Goal: Check status: Check status

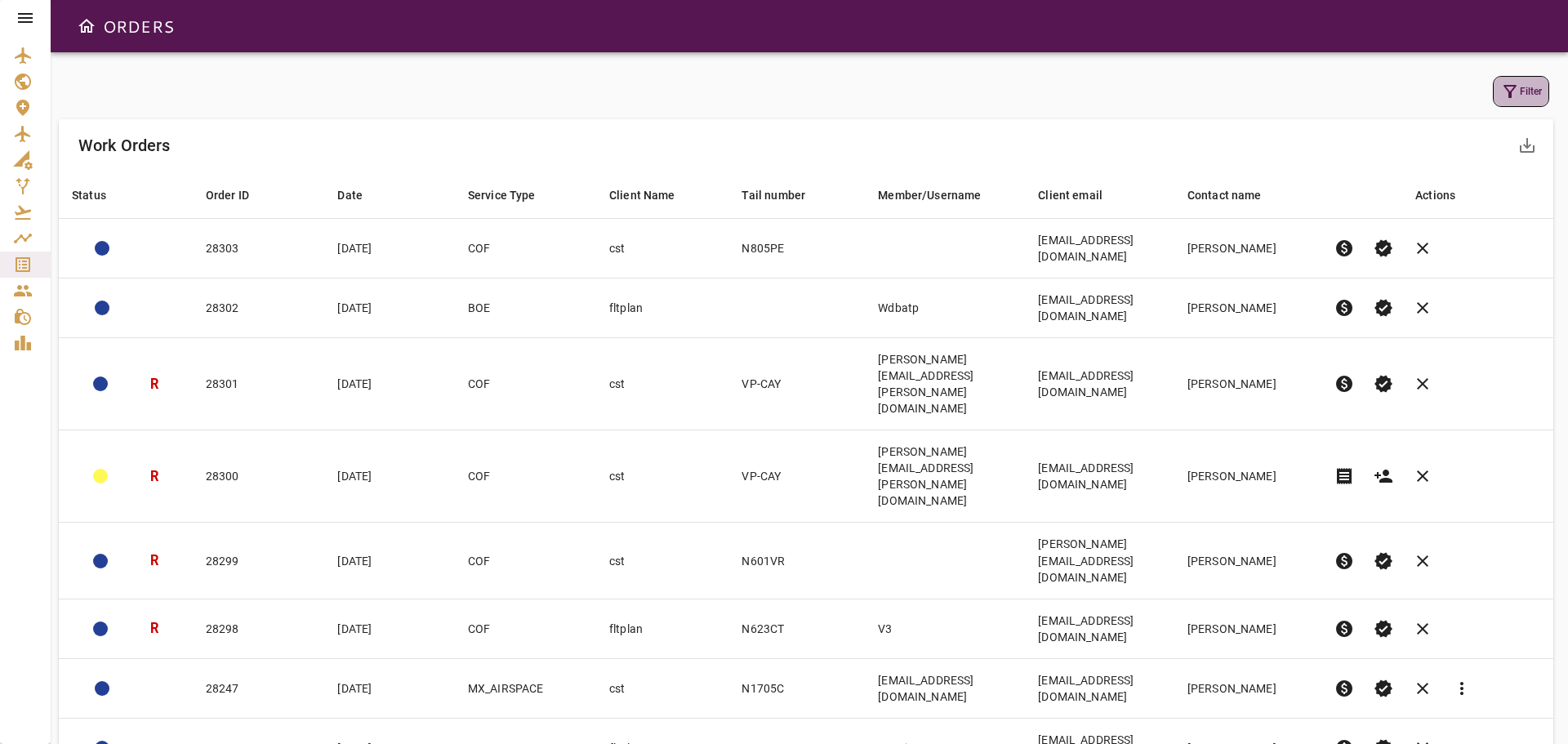
click at [1507, 89] on icon "button" at bounding box center [1510, 92] width 13 height 13
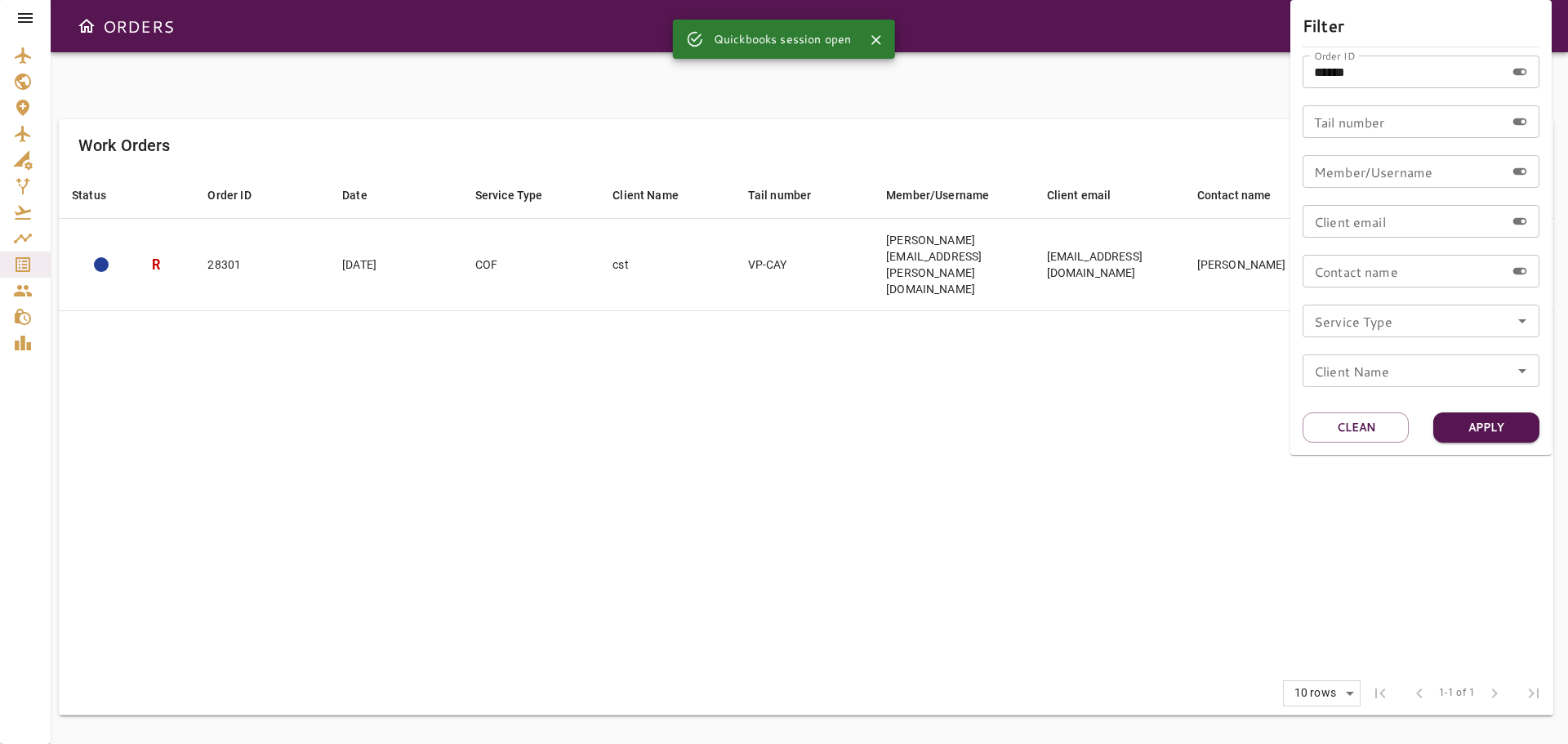
click at [28, 257] on div at bounding box center [784, 372] width 1568 height 744
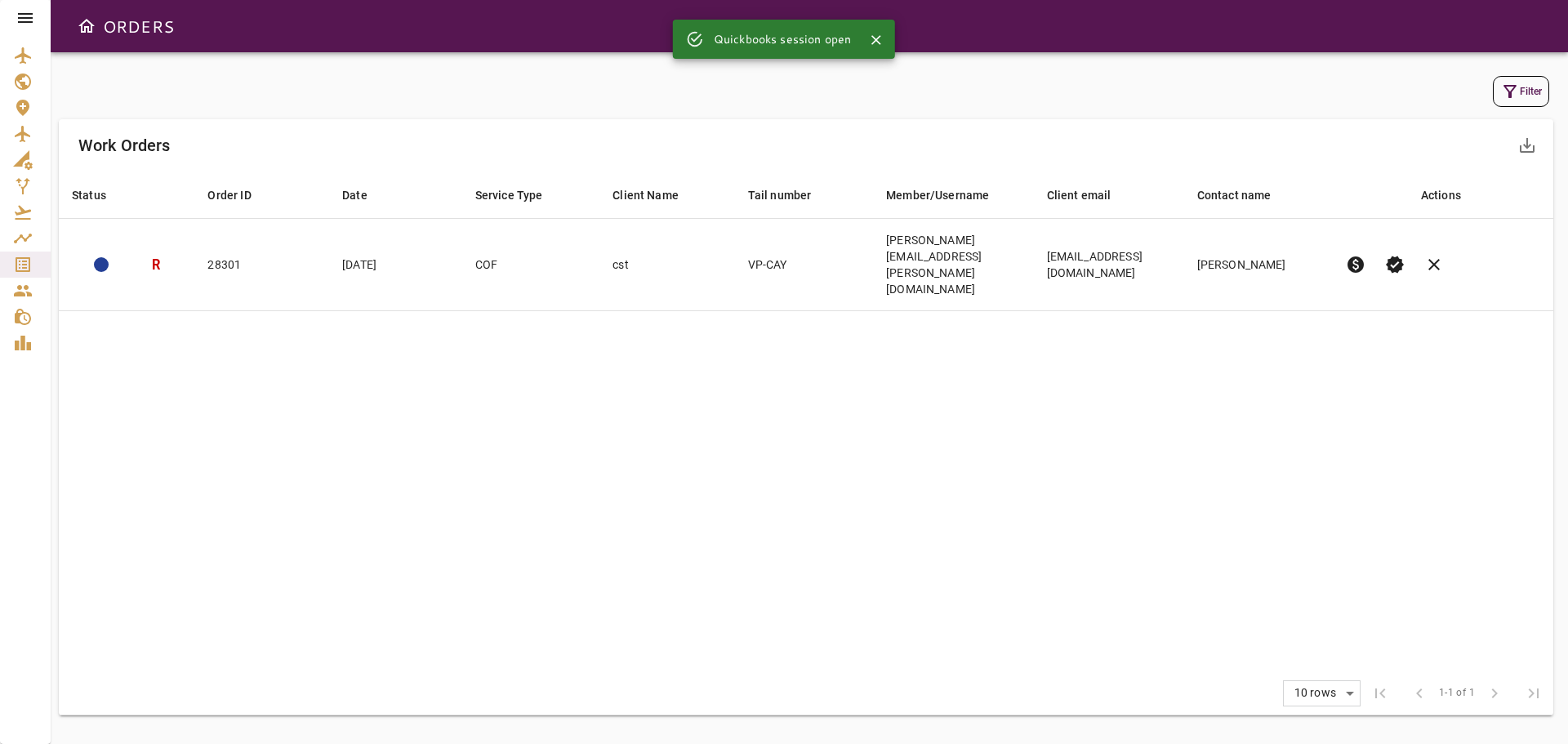
click at [26, 261] on icon "Service Orders" at bounding box center [23, 265] width 15 height 15
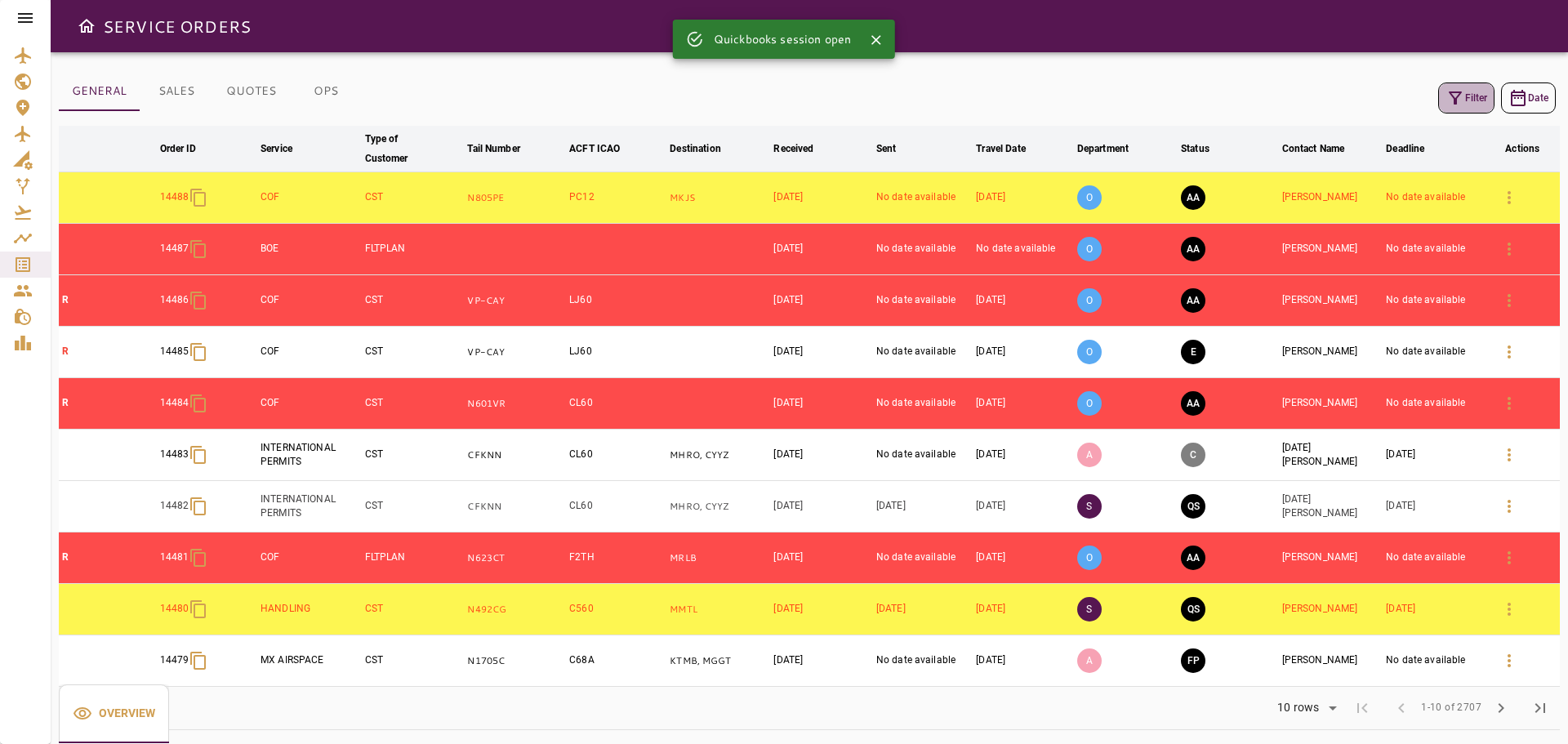
click at [1477, 97] on button "Filter" at bounding box center [1466, 98] width 56 height 31
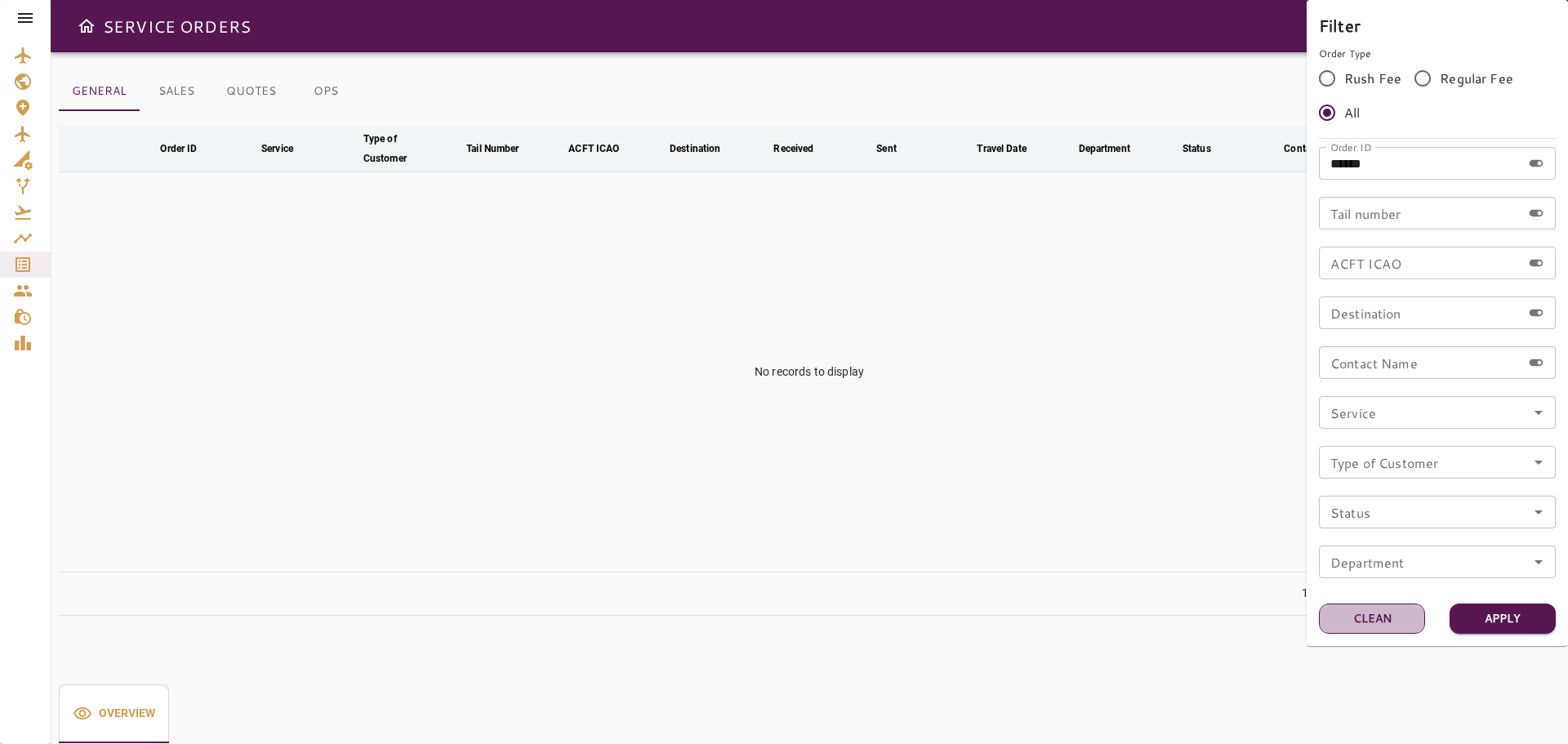
click at [1387, 621] on button "Clean" at bounding box center [1371, 619] width 106 height 30
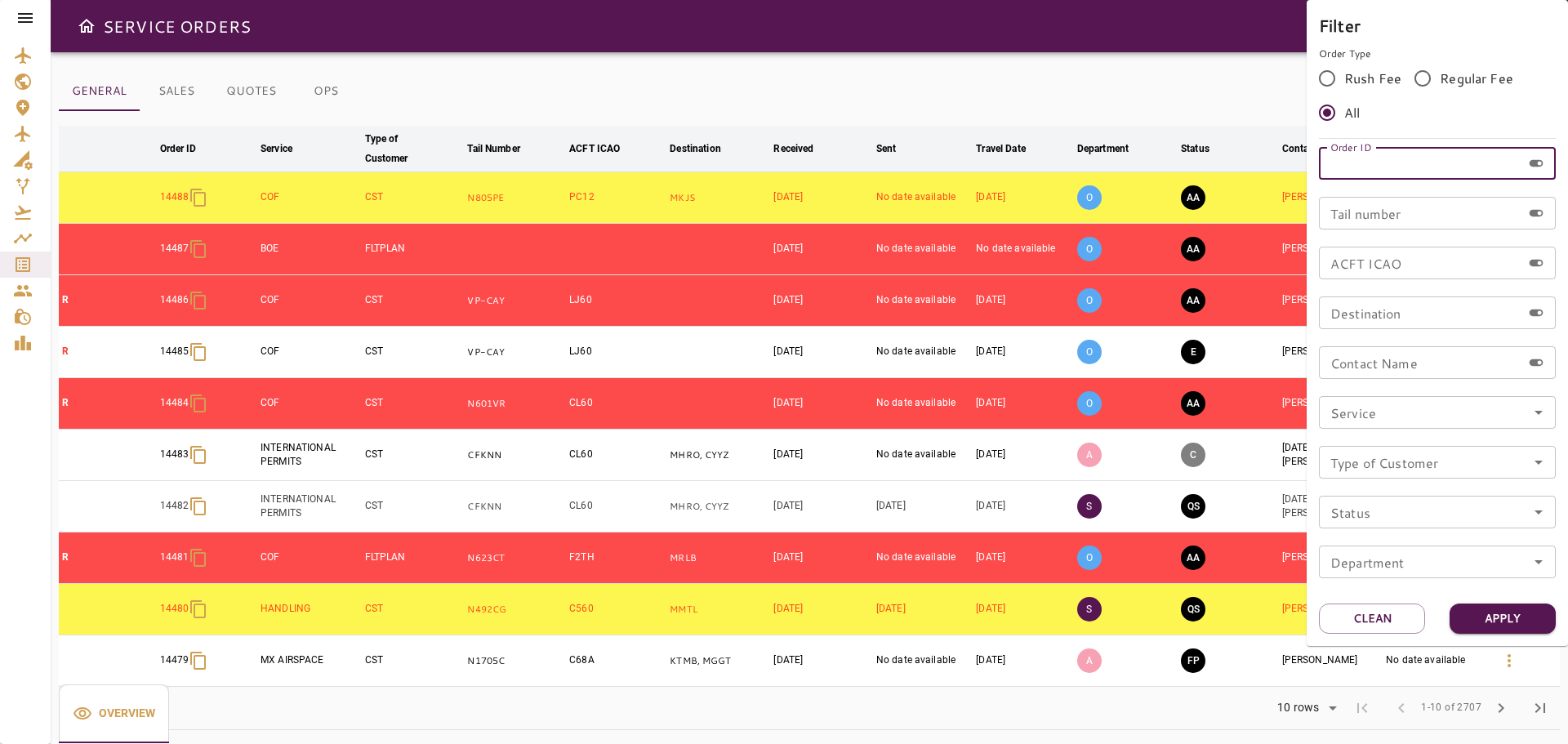
click at [1417, 171] on input "Order ID" at bounding box center [1420, 163] width 202 height 33
click at [1376, 208] on input "Tail number" at bounding box center [1420, 212] width 202 height 33
click at [1376, 164] on input "Order ID" at bounding box center [1420, 163] width 202 height 33
click at [1361, 222] on input "Tail number" at bounding box center [1420, 212] width 202 height 33
type input "*"
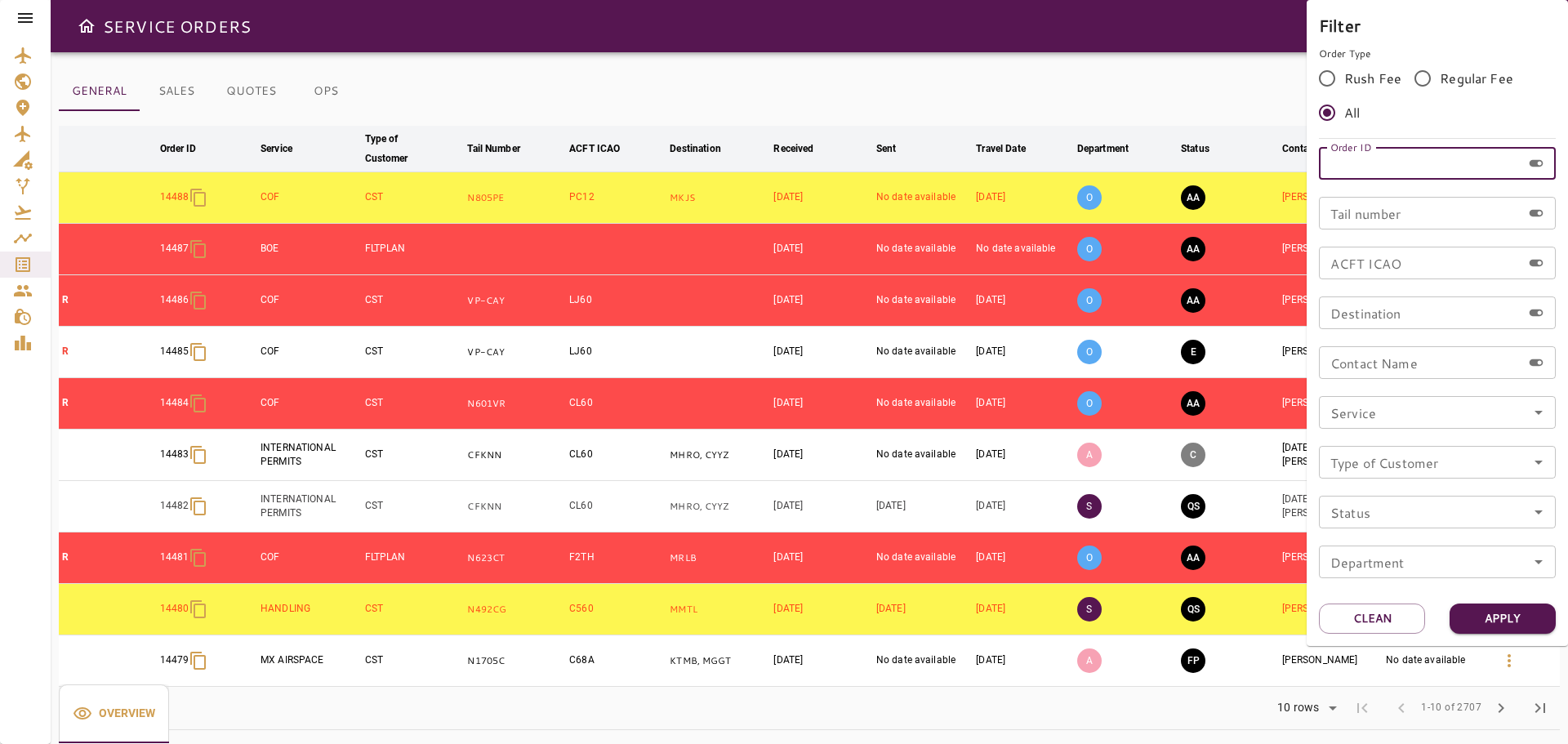
click at [1383, 176] on input "Order ID" at bounding box center [1420, 163] width 202 height 33
type input "*****"
click at [1509, 628] on button "Apply" at bounding box center [1502, 619] width 106 height 30
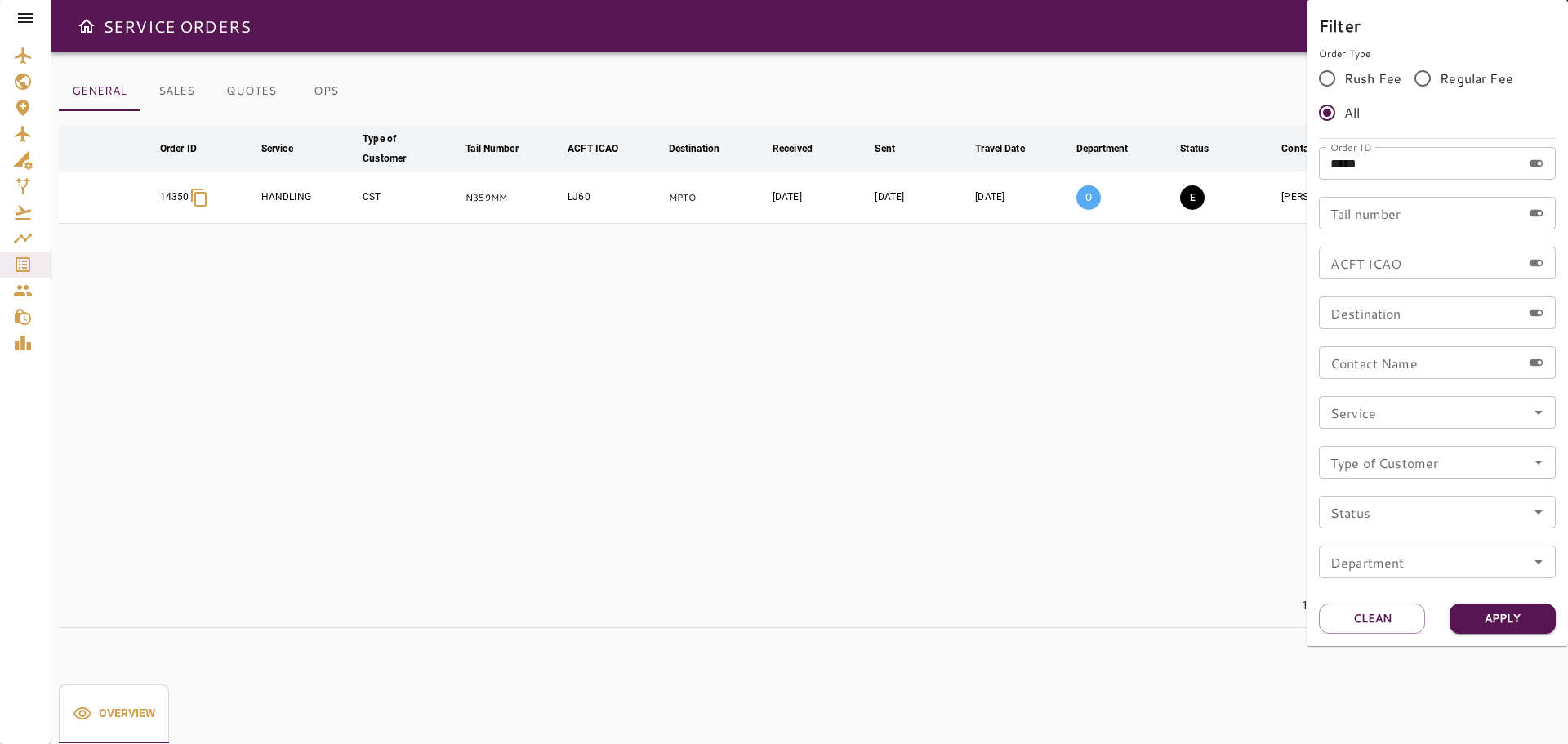
click at [976, 496] on div at bounding box center [784, 372] width 1568 height 744
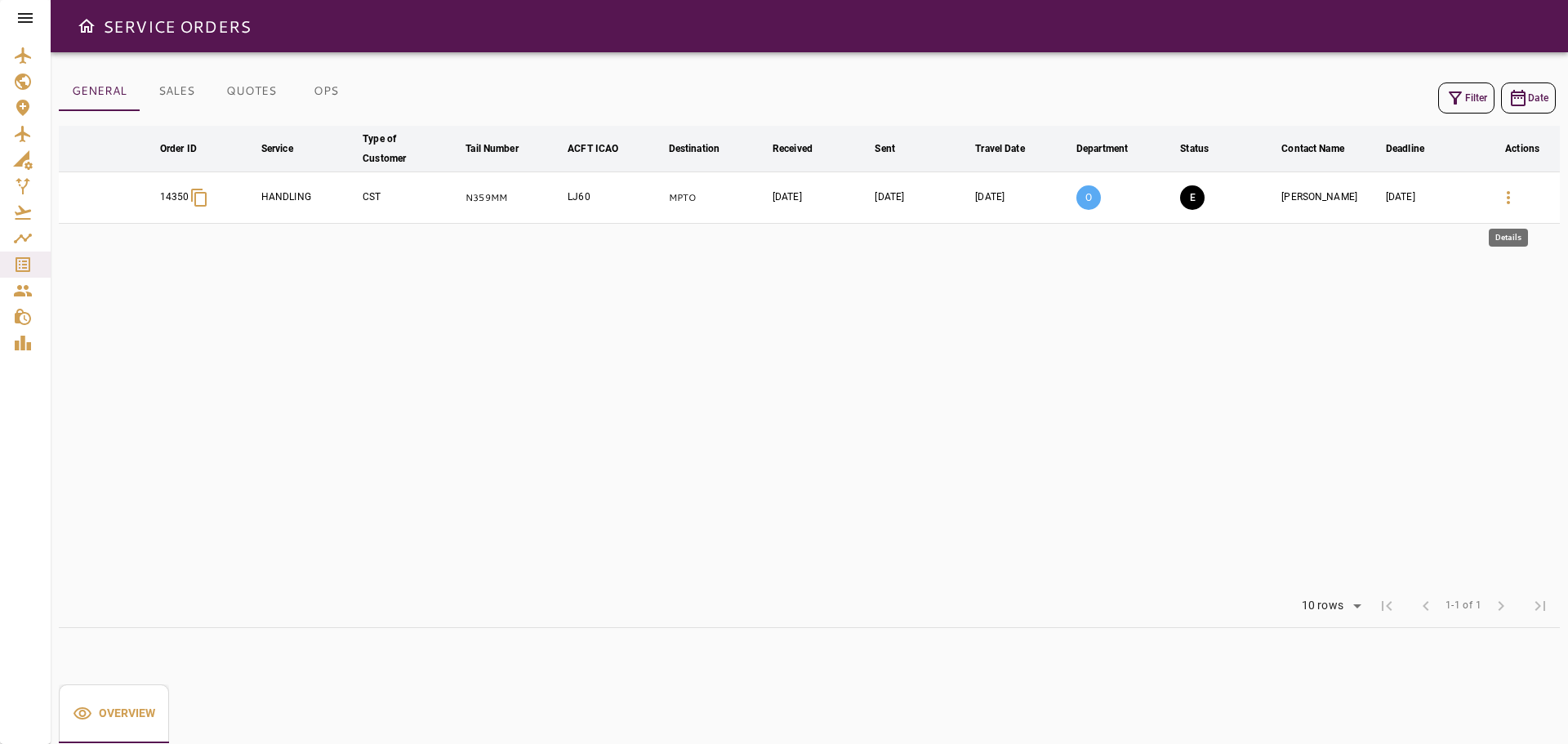
click at [1504, 196] on icon "button" at bounding box center [1508, 197] width 19 height 19
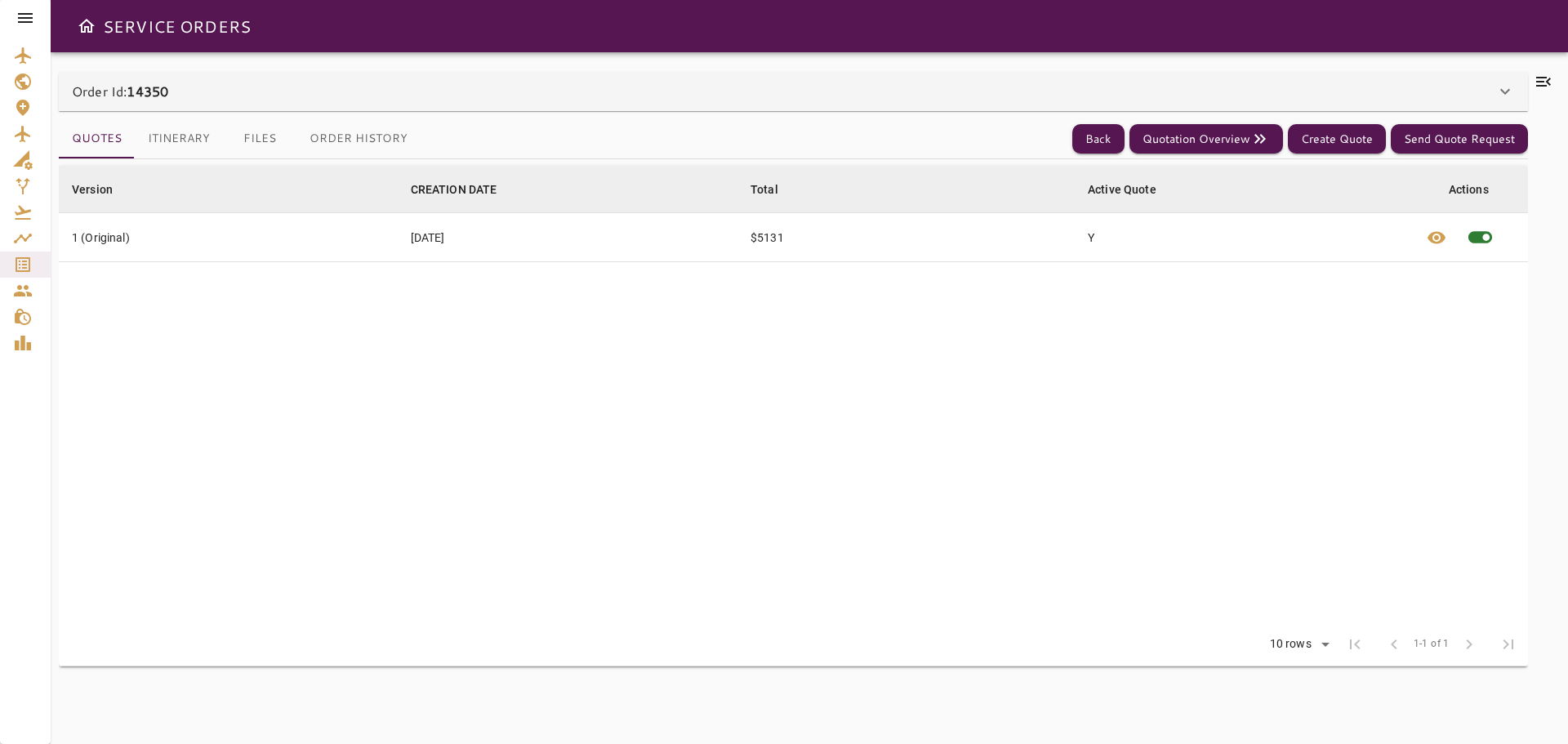
click at [1546, 79] on icon at bounding box center [1543, 81] width 19 height 19
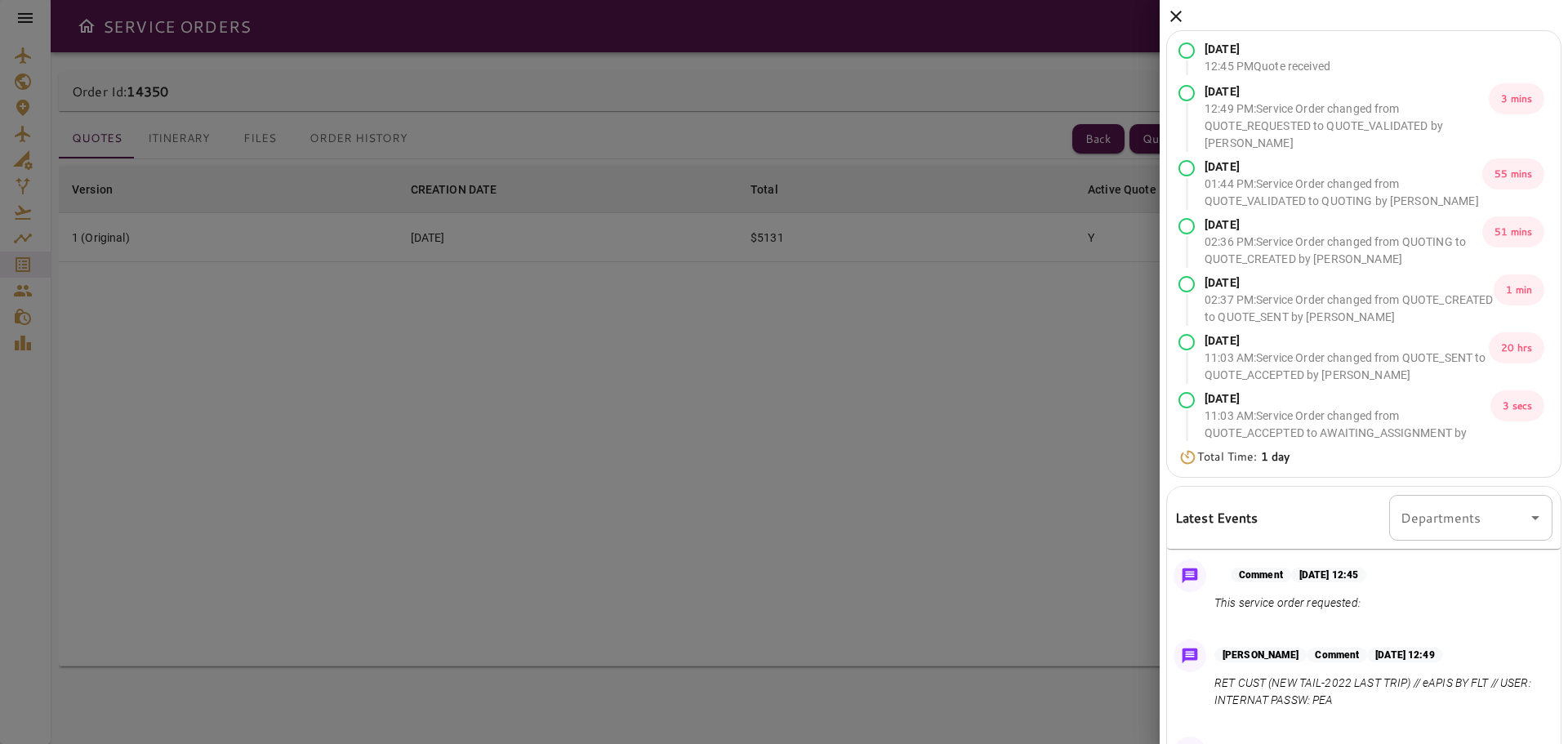
click at [1180, 18] on icon at bounding box center [1175, 16] width 19 height 19
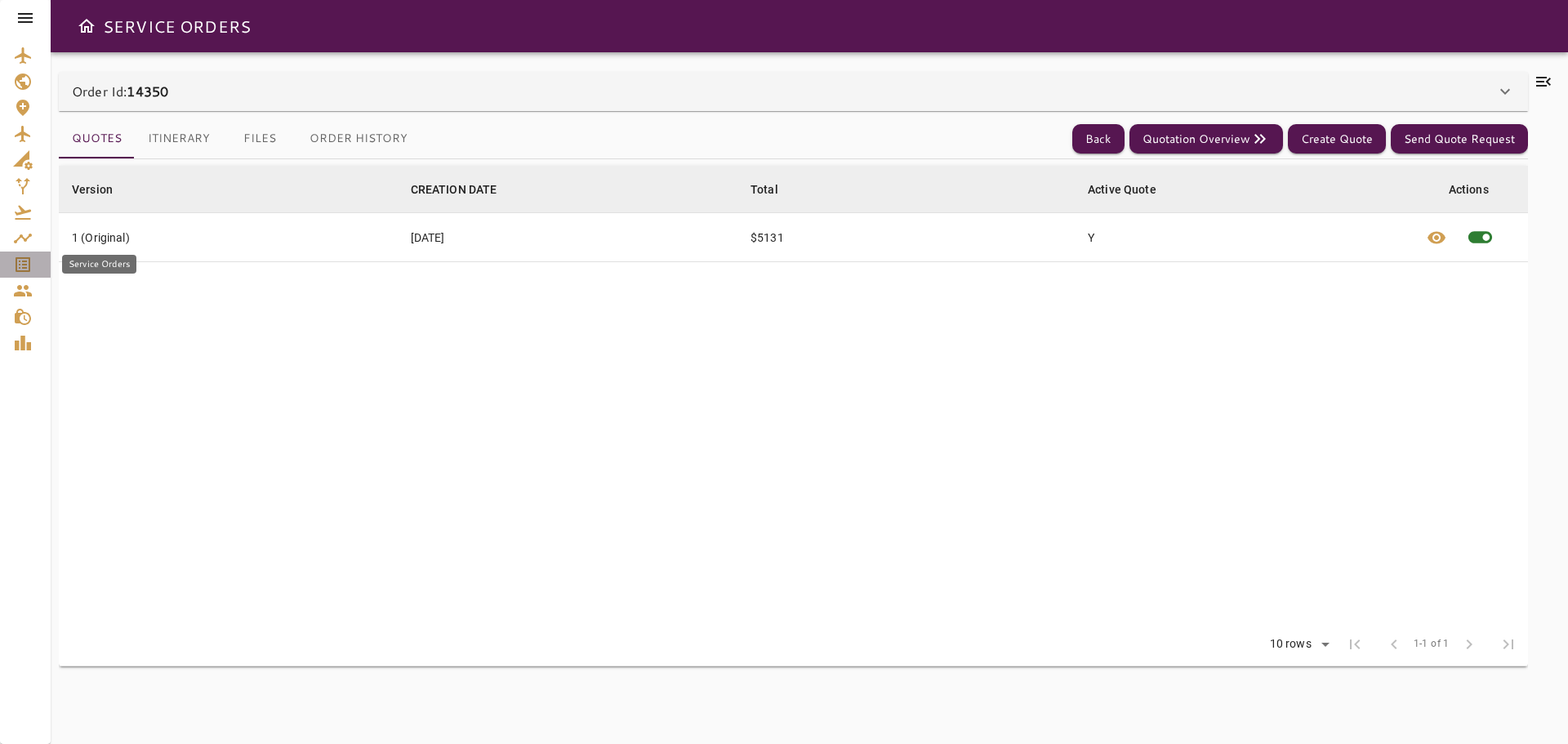
click at [34, 266] on div "Service Orders" at bounding box center [25, 264] width 24 height 19
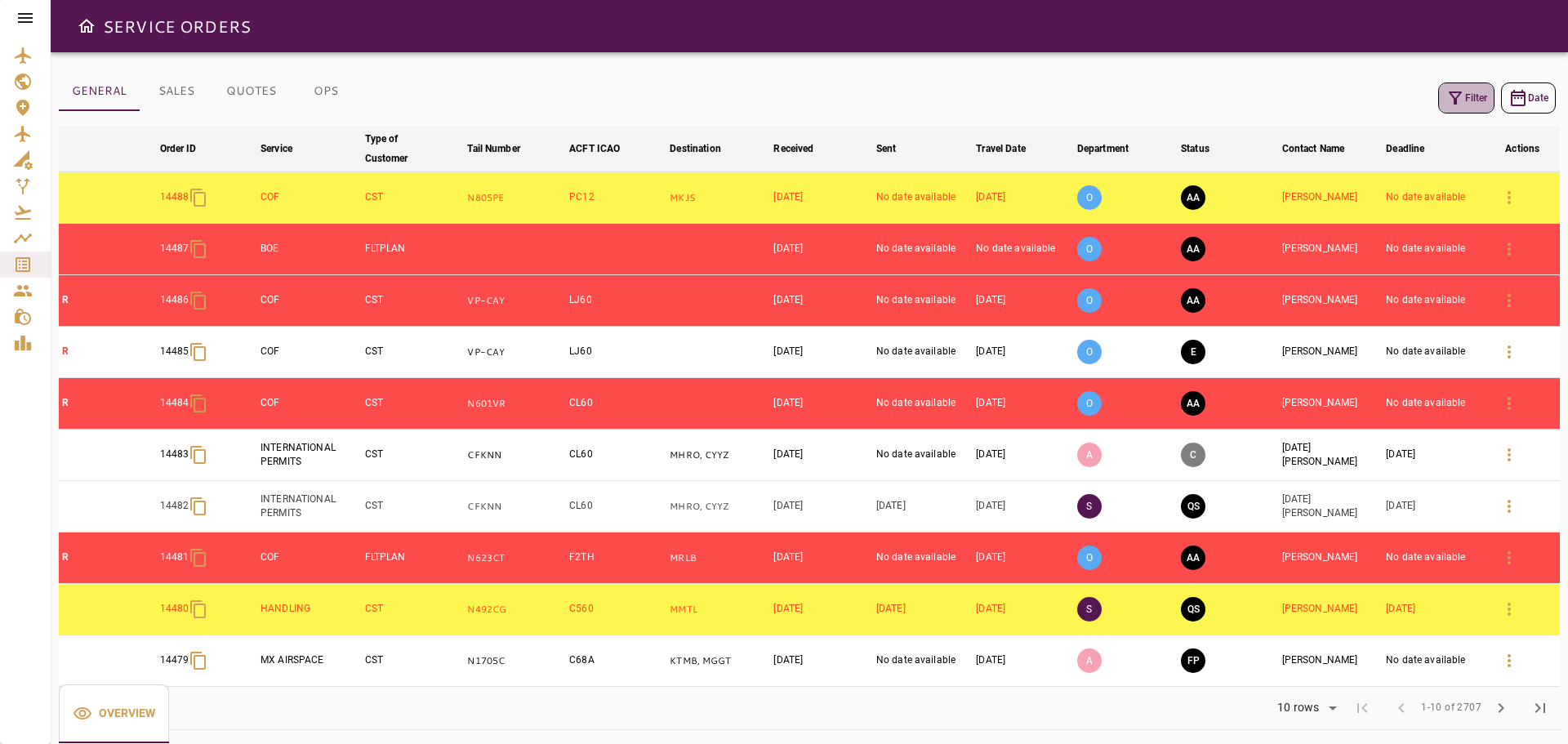
click at [1479, 99] on button "Filter" at bounding box center [1466, 98] width 56 height 31
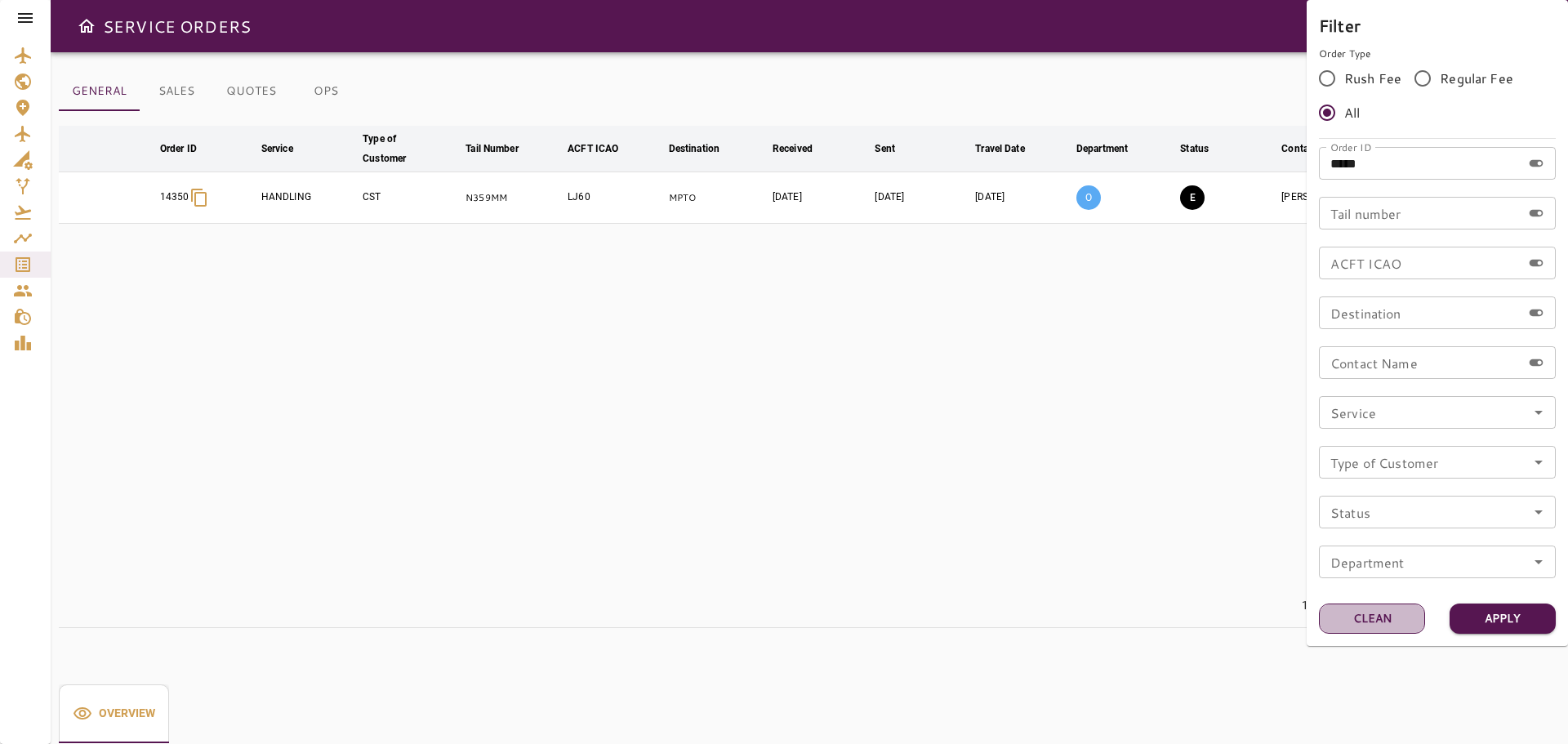
click at [1377, 617] on button "Clean" at bounding box center [1371, 619] width 106 height 30
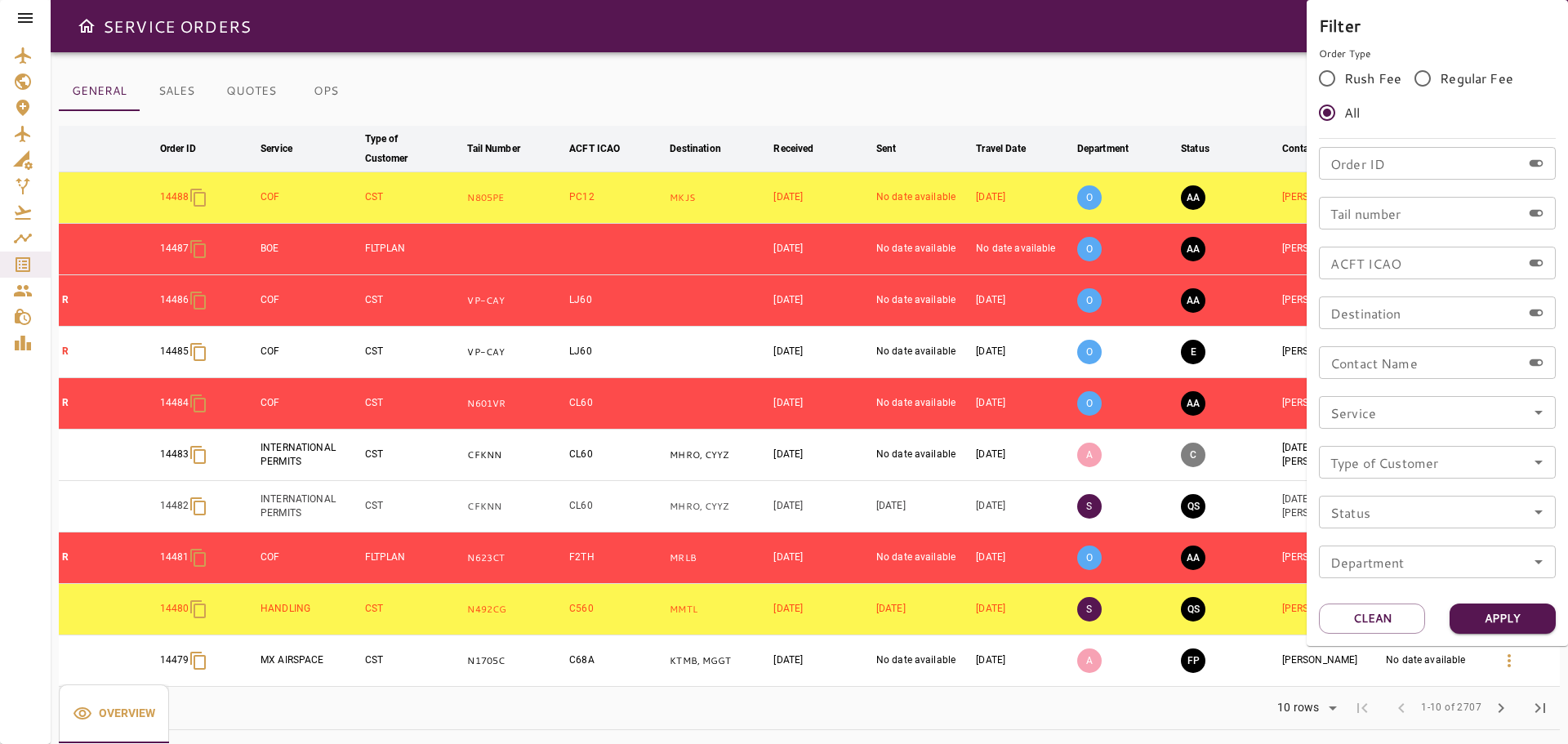
click at [1402, 162] on input "Order ID" at bounding box center [1420, 163] width 202 height 33
type input "*"
type input "*****"
click at [1493, 618] on button "Apply" at bounding box center [1502, 619] width 106 height 30
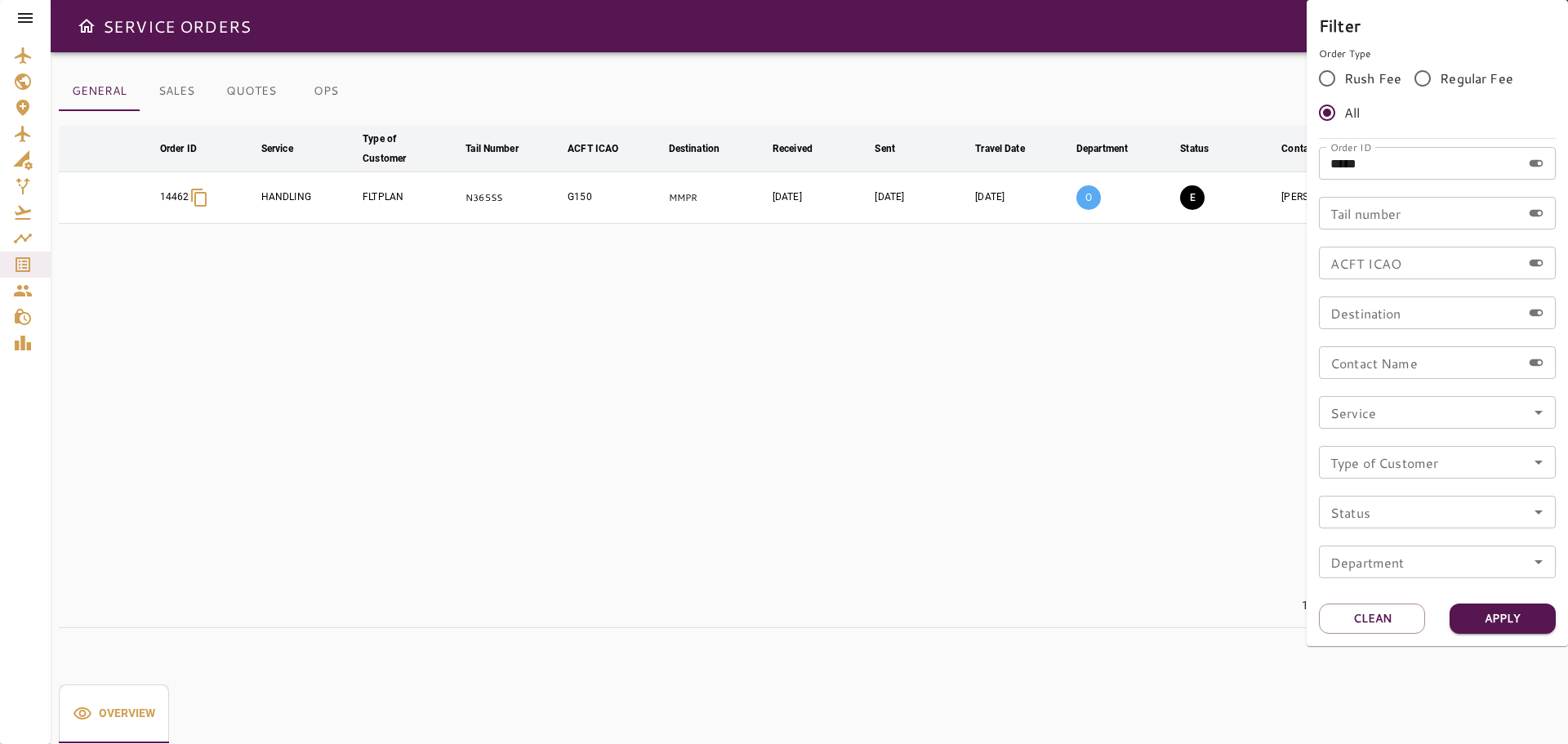
click at [942, 360] on div at bounding box center [784, 372] width 1568 height 744
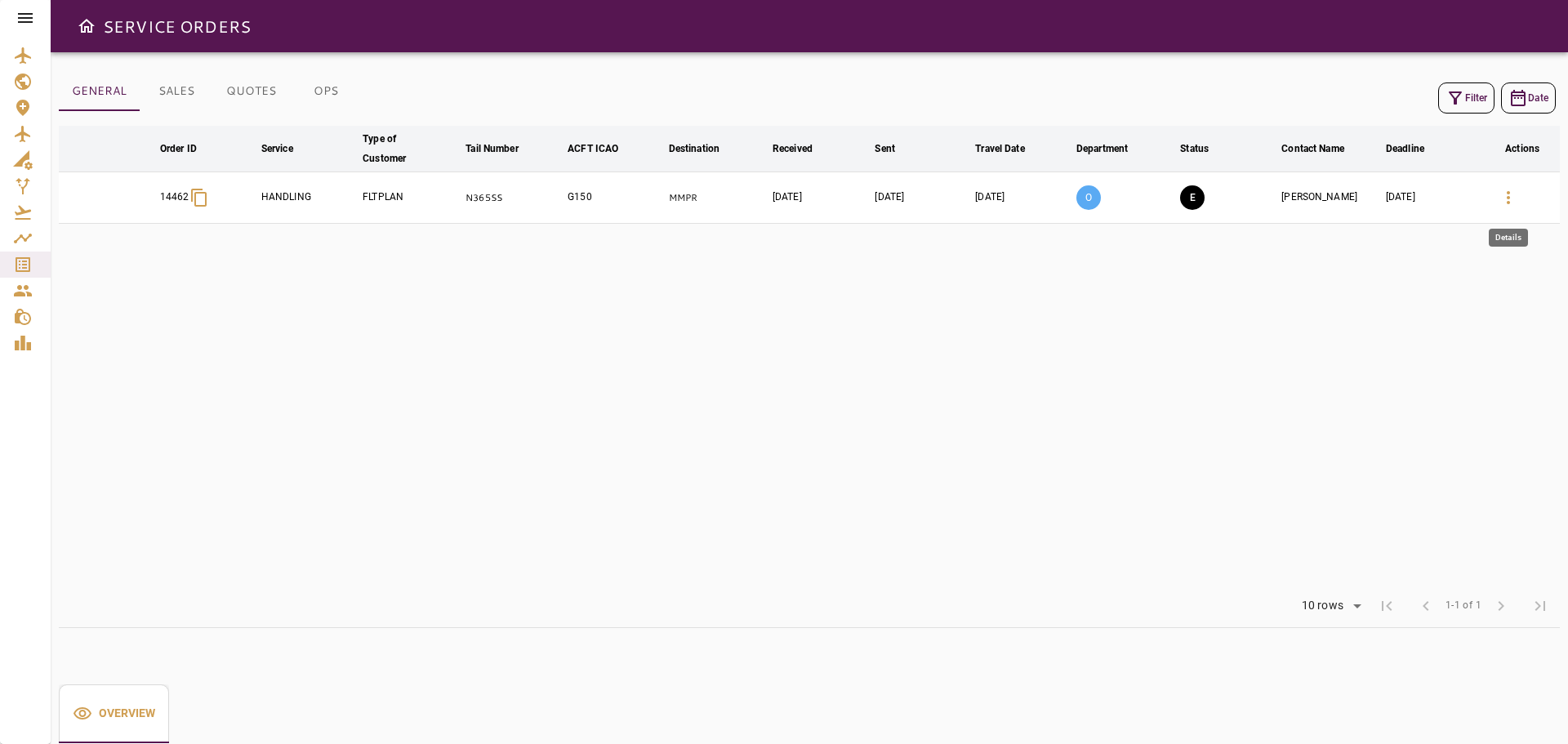
click at [1514, 196] on icon "button" at bounding box center [1508, 197] width 19 height 19
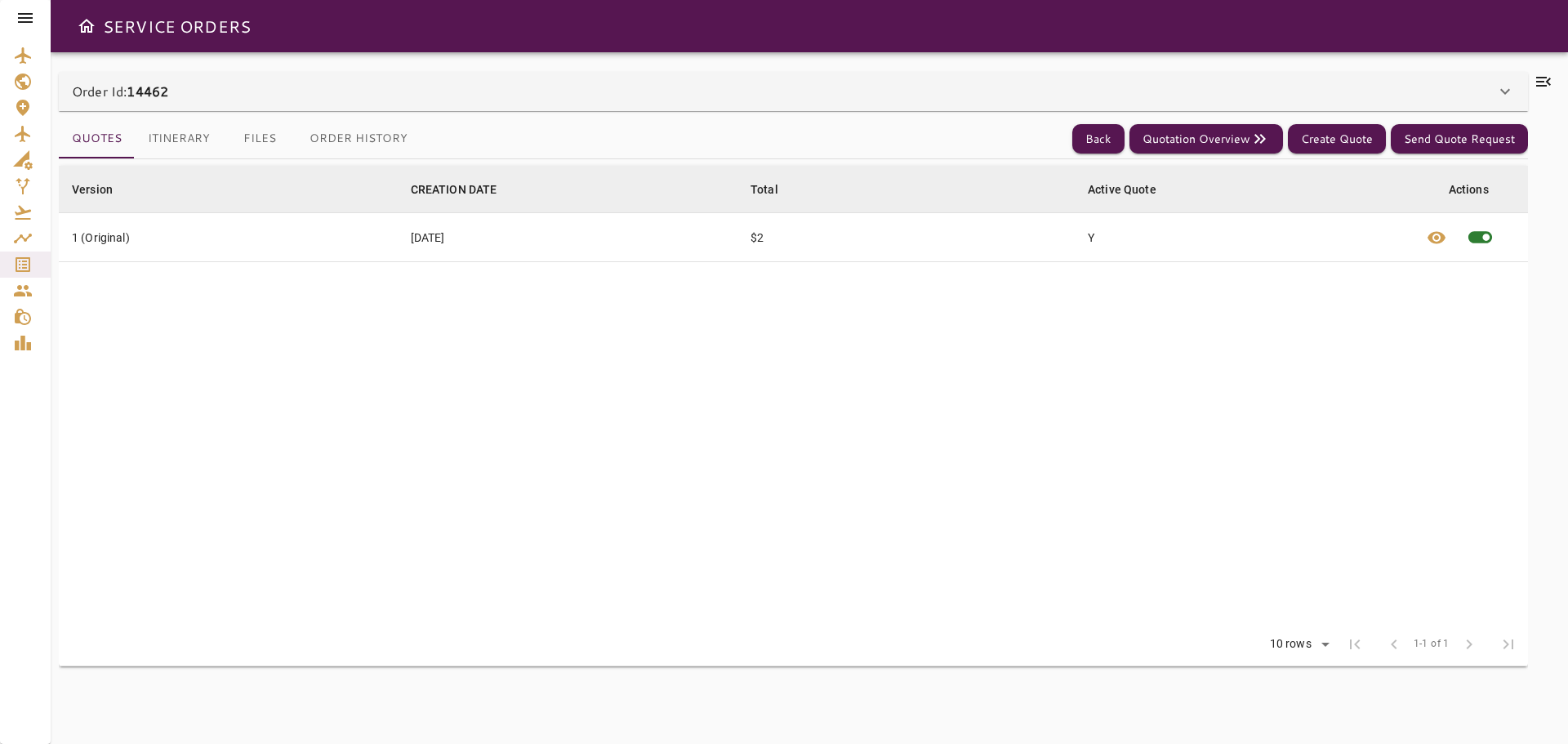
click at [1548, 82] on icon at bounding box center [1543, 81] width 19 height 19
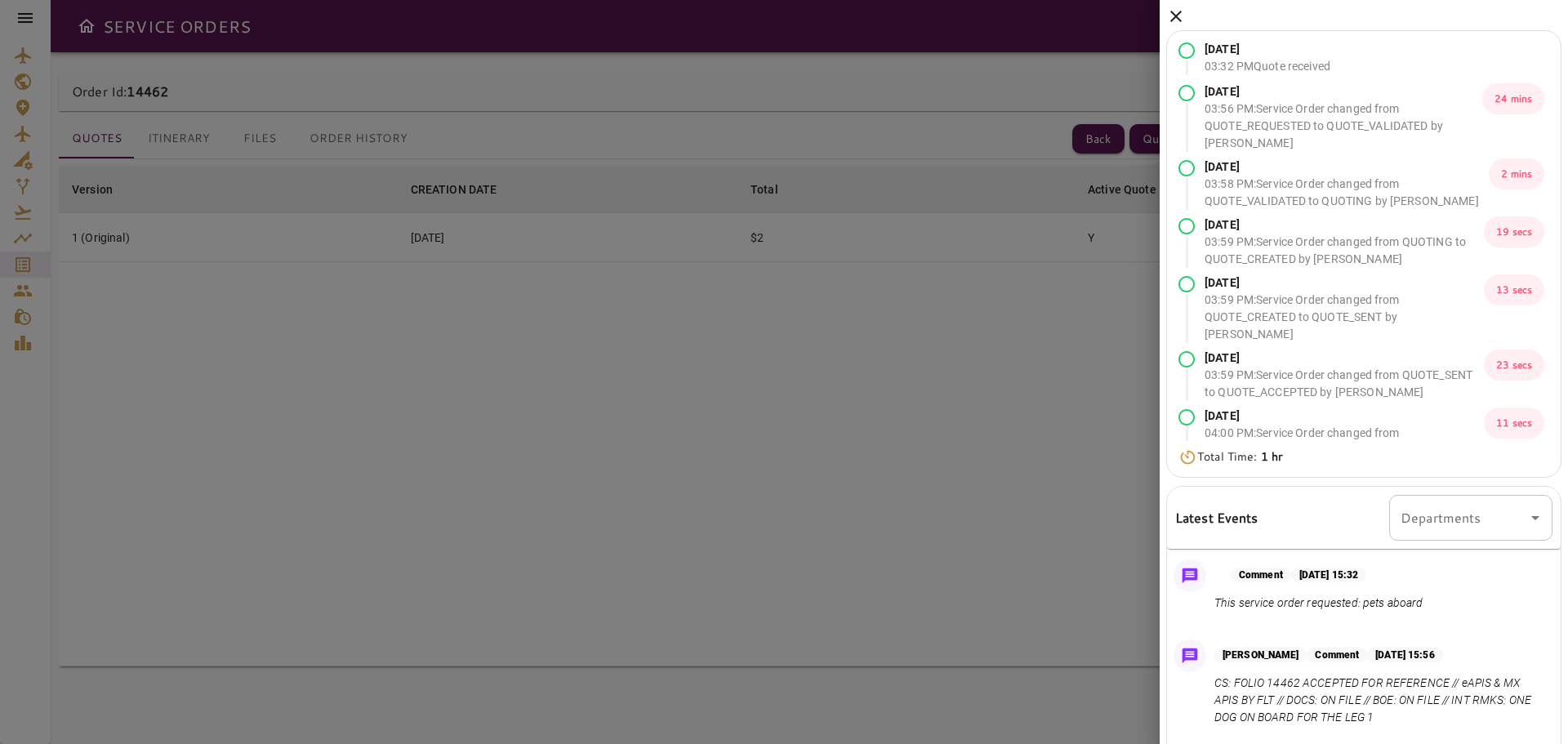
click at [1173, 20] on icon at bounding box center [1175, 16] width 19 height 19
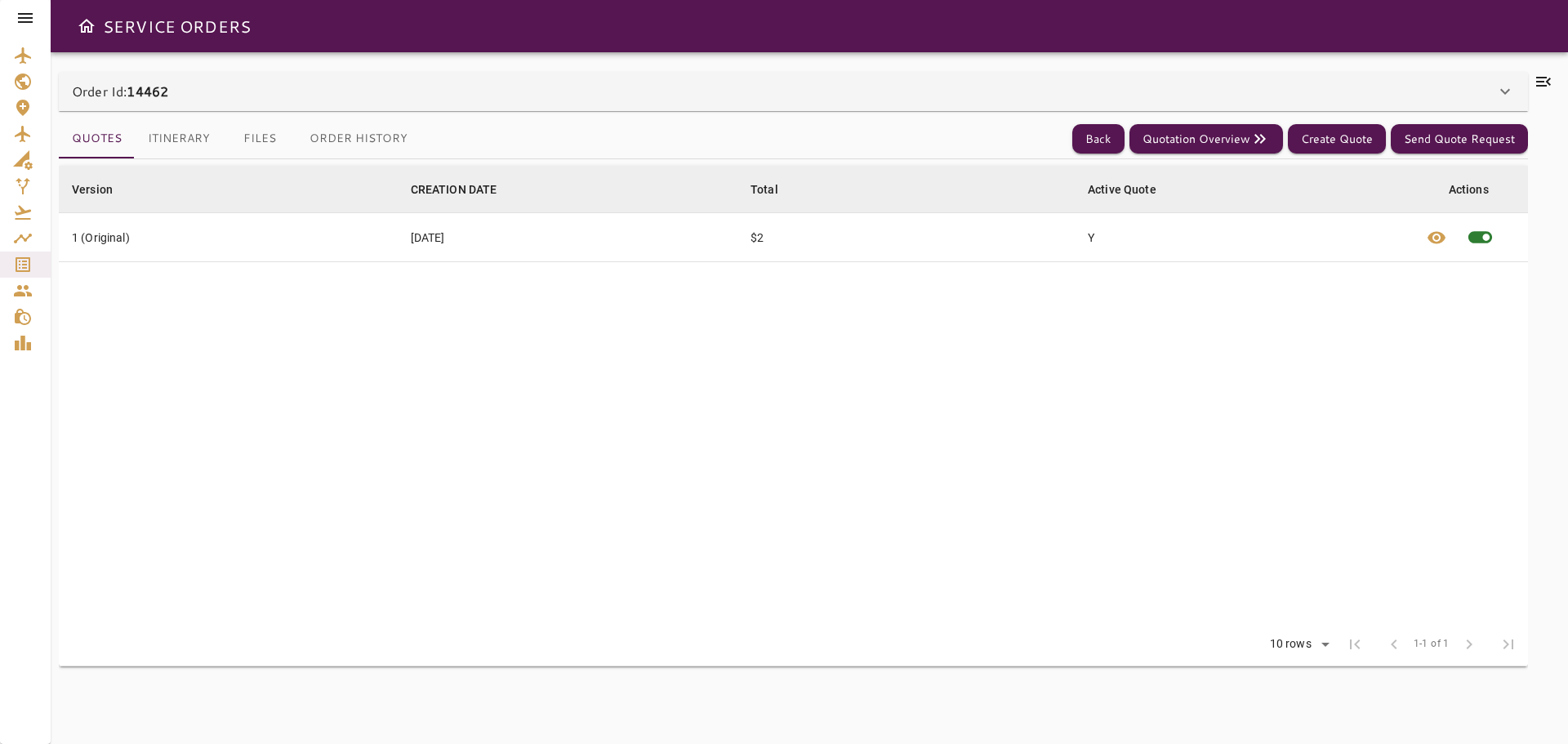
click at [845, 538] on table "Version arrow_downward CREATION DATE arrow_downward Total arrow_downward Active…" at bounding box center [793, 394] width 1469 height 457
